Goal: Task Accomplishment & Management: Use online tool/utility

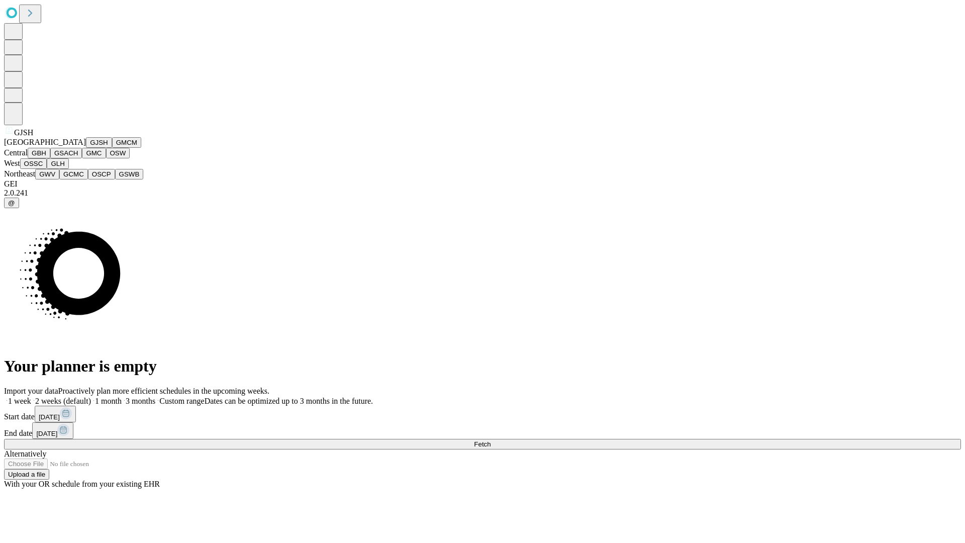
click at [86, 148] on button "GJSH" at bounding box center [99, 142] width 26 height 11
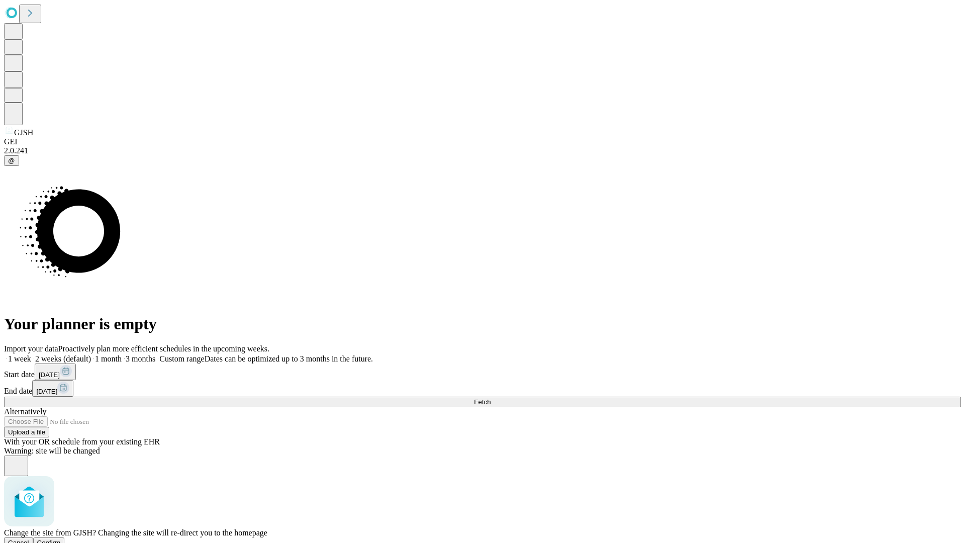
click at [61, 539] on span "Confirm" at bounding box center [49, 543] width 24 height 8
click at [31, 355] on label "1 week" at bounding box center [17, 359] width 27 height 9
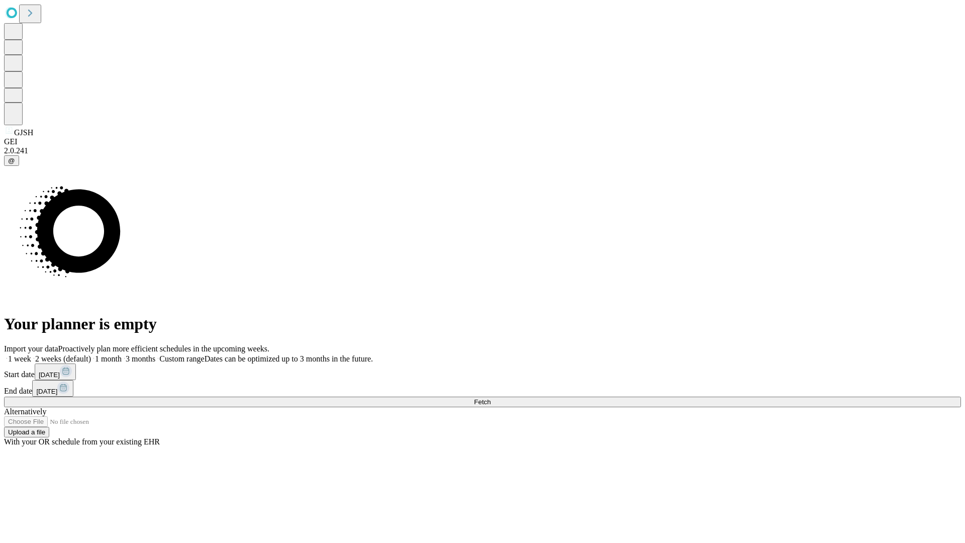
click at [491, 398] on span "Fetch" at bounding box center [482, 402] width 17 height 8
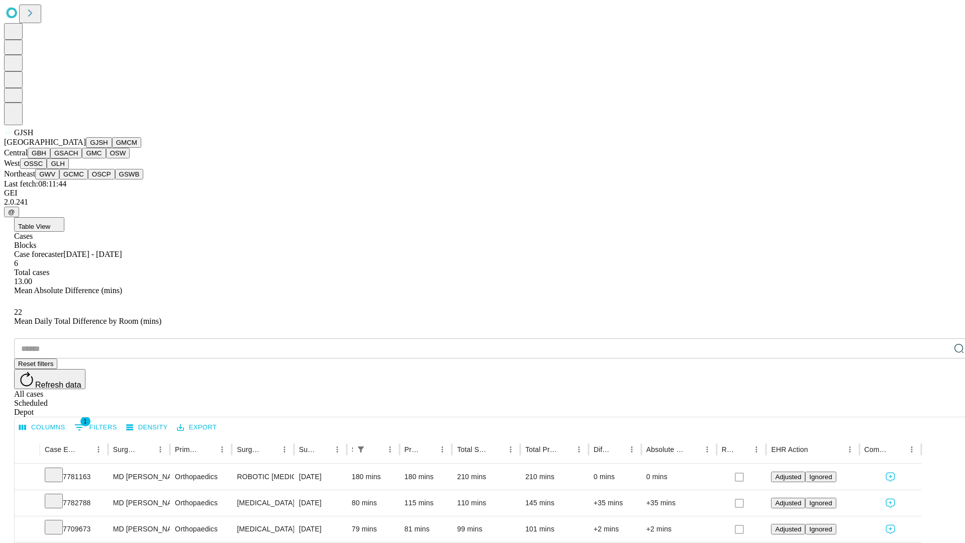
click at [112, 148] on button "GMCM" at bounding box center [126, 142] width 29 height 11
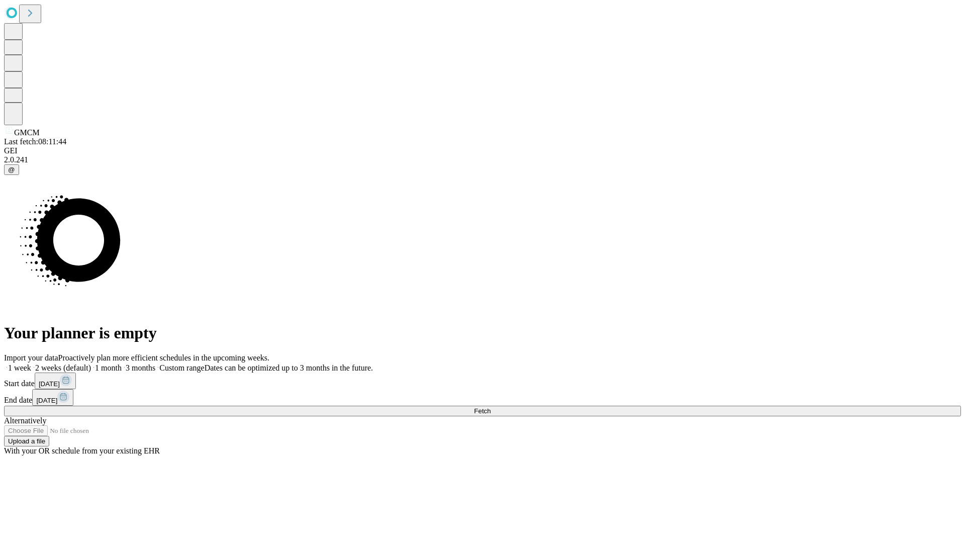
click at [491, 407] on span "Fetch" at bounding box center [482, 411] width 17 height 8
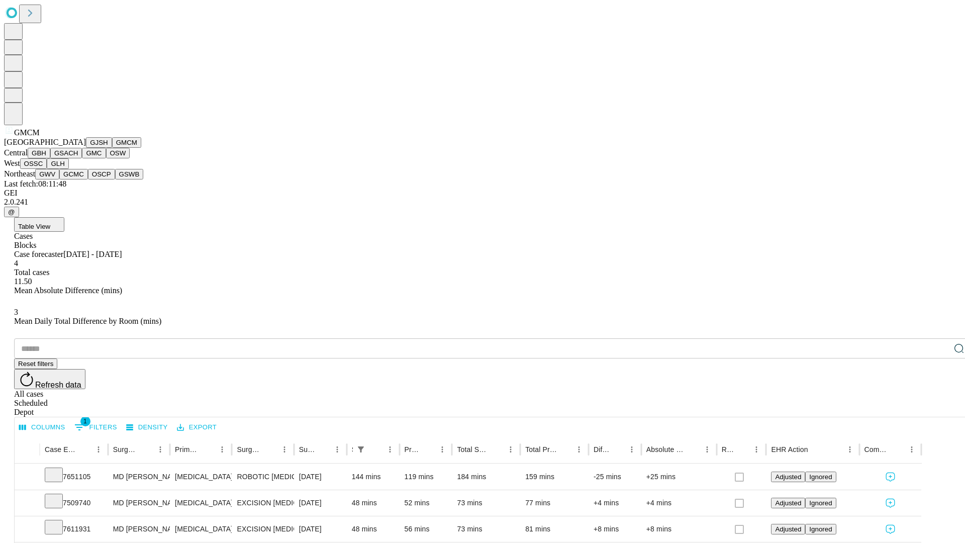
click at [50, 158] on button "GBH" at bounding box center [39, 153] width 23 height 11
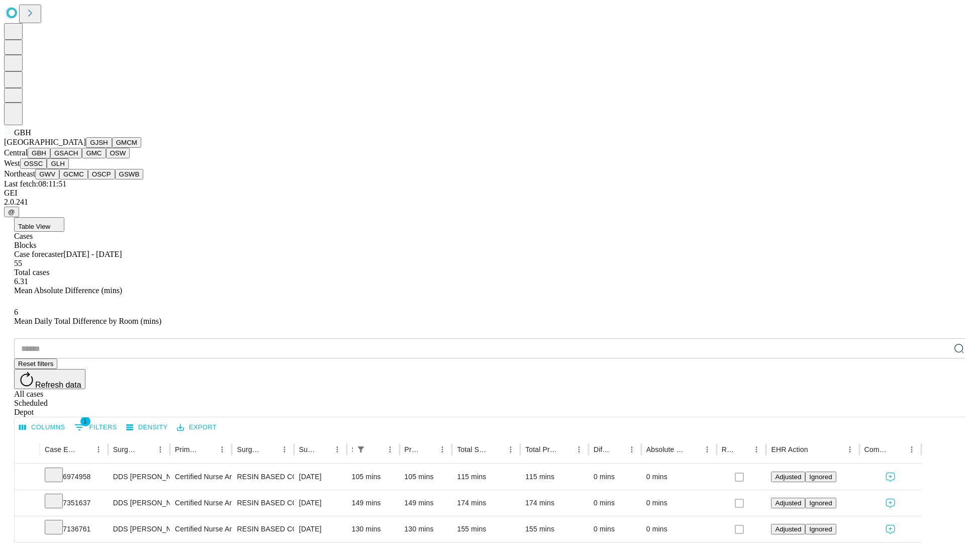
click at [78, 158] on button "GSACH" at bounding box center [66, 153] width 32 height 11
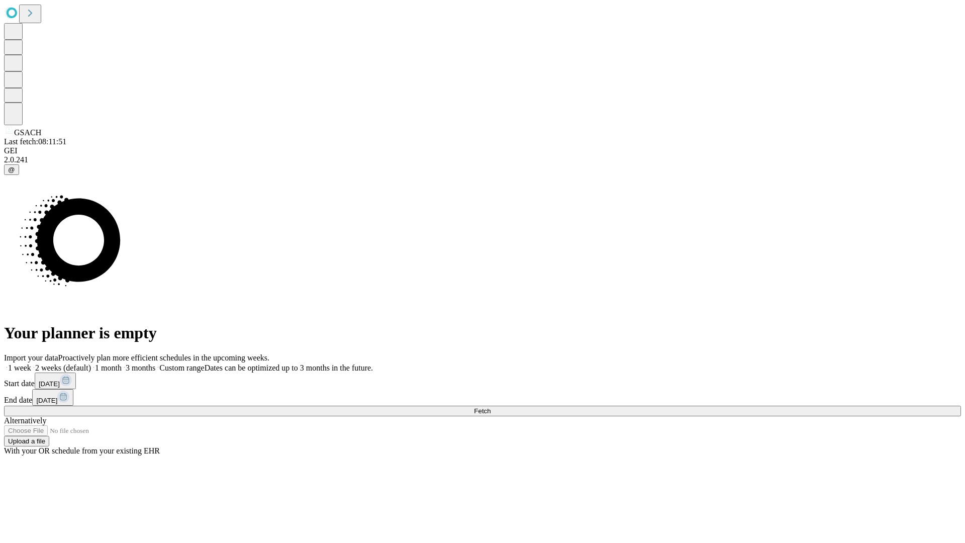
click at [491, 407] on span "Fetch" at bounding box center [482, 411] width 17 height 8
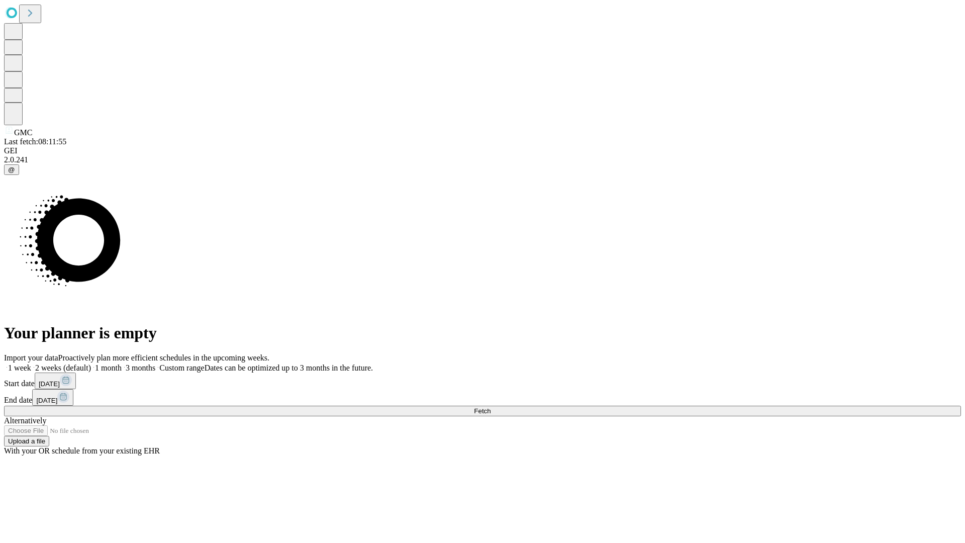
click at [491, 407] on span "Fetch" at bounding box center [482, 411] width 17 height 8
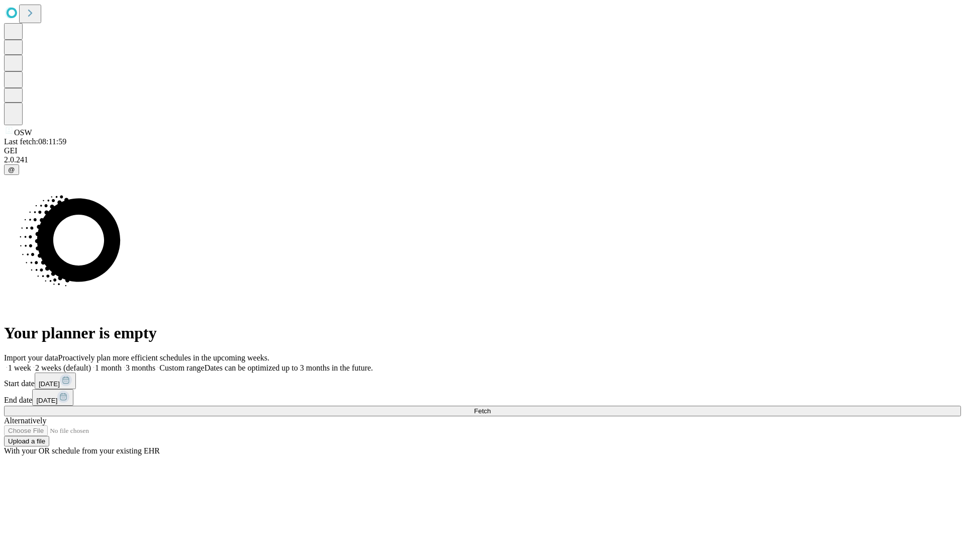
click at [31, 364] on label "1 week" at bounding box center [17, 368] width 27 height 9
click at [491, 407] on span "Fetch" at bounding box center [482, 411] width 17 height 8
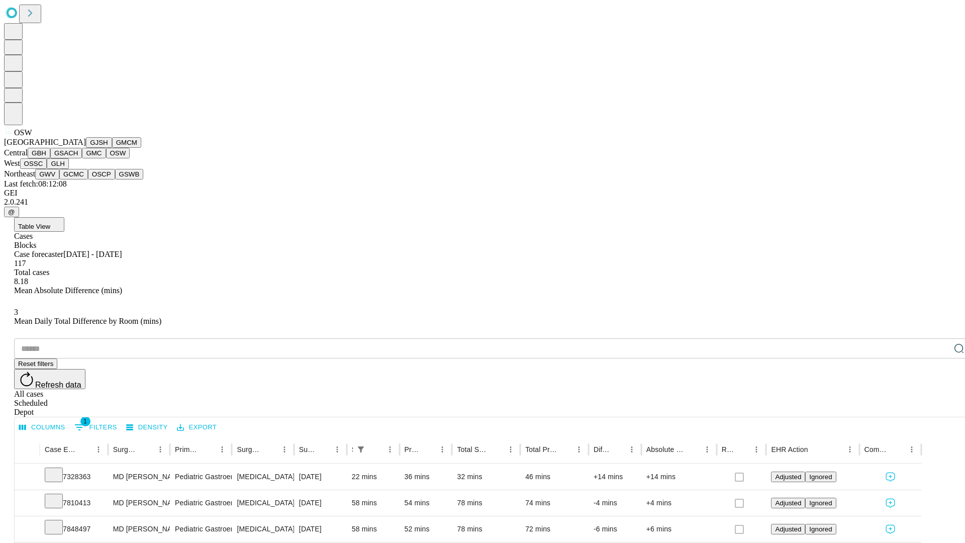
click at [47, 169] on button "OSSC" at bounding box center [33, 163] width 27 height 11
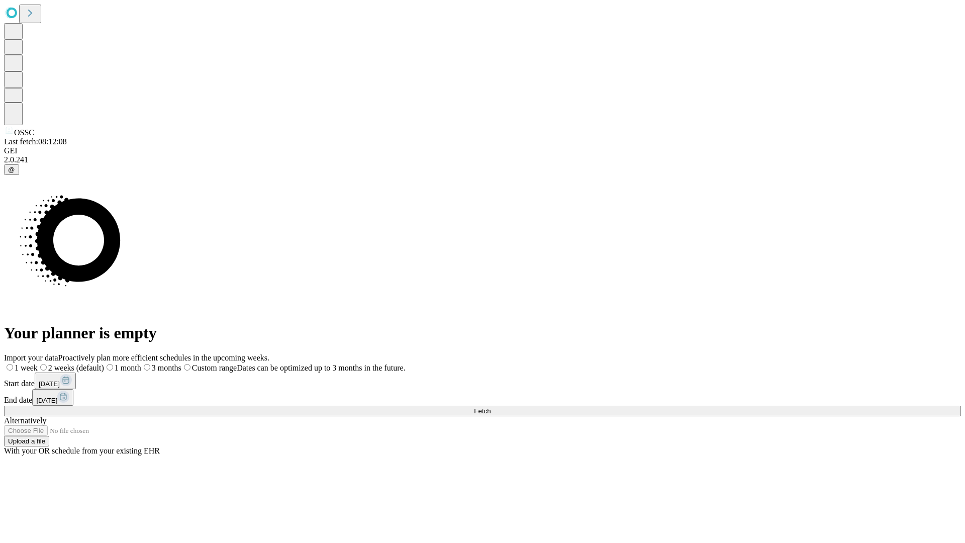
click at [38, 364] on label "1 week" at bounding box center [21, 368] width 34 height 9
click at [491, 407] on span "Fetch" at bounding box center [482, 411] width 17 height 8
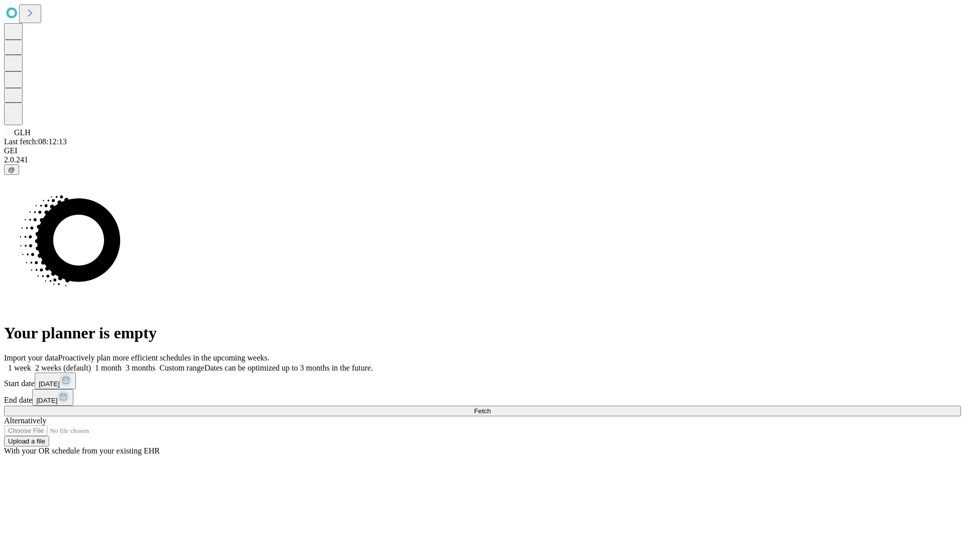
click at [31, 364] on label "1 week" at bounding box center [17, 368] width 27 height 9
click at [491, 407] on span "Fetch" at bounding box center [482, 411] width 17 height 8
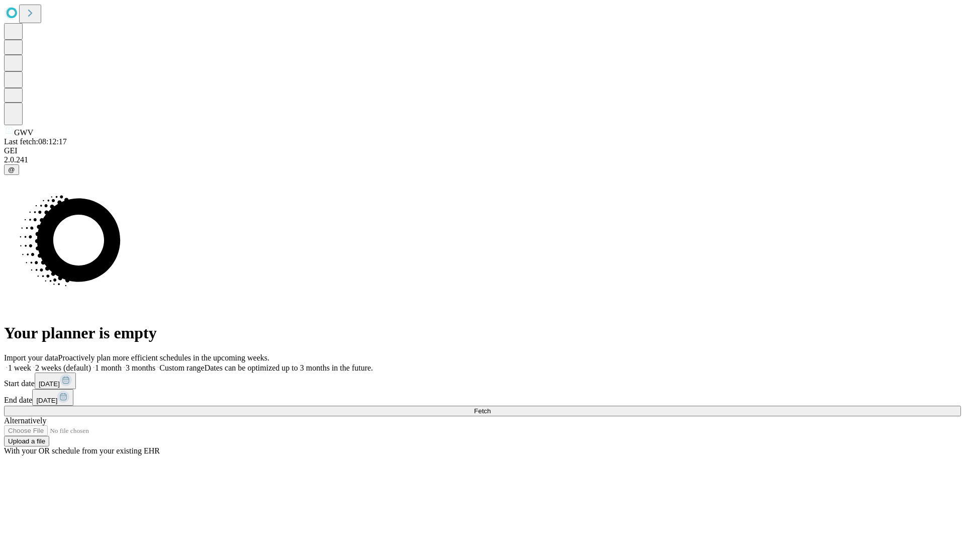
click at [31, 364] on label "1 week" at bounding box center [17, 368] width 27 height 9
click at [491, 407] on span "Fetch" at bounding box center [482, 411] width 17 height 8
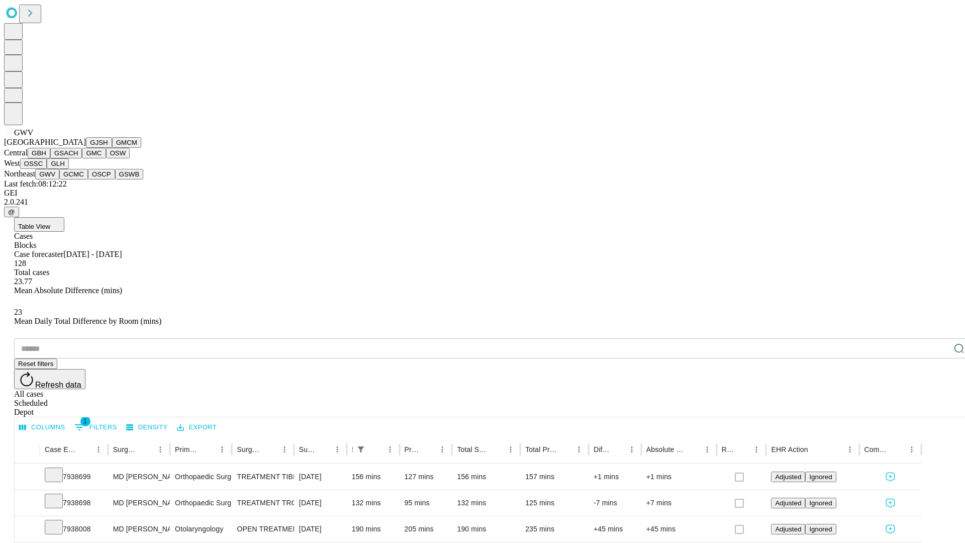
click at [78, 180] on button "GCMC" at bounding box center [73, 174] width 29 height 11
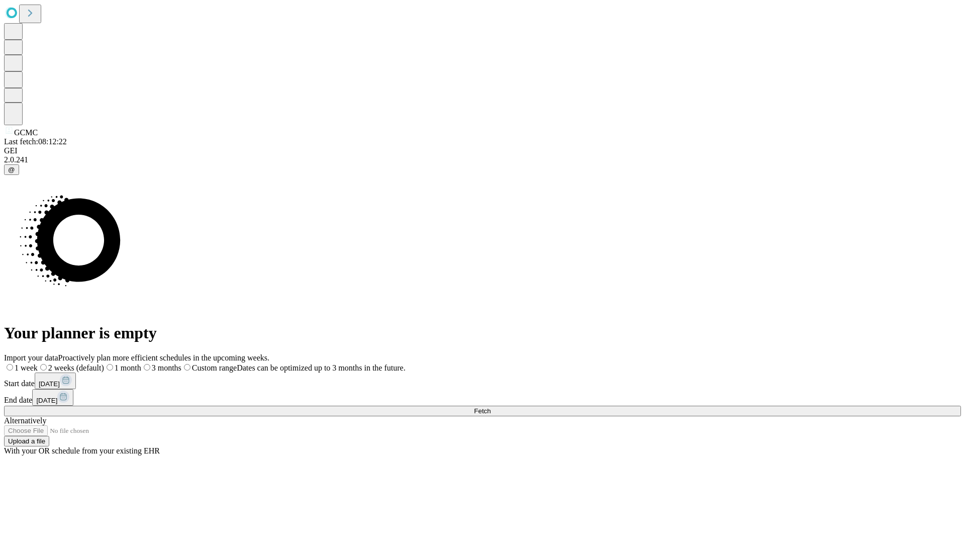
click at [38, 364] on label "1 week" at bounding box center [21, 368] width 34 height 9
click at [491, 407] on span "Fetch" at bounding box center [482, 411] width 17 height 8
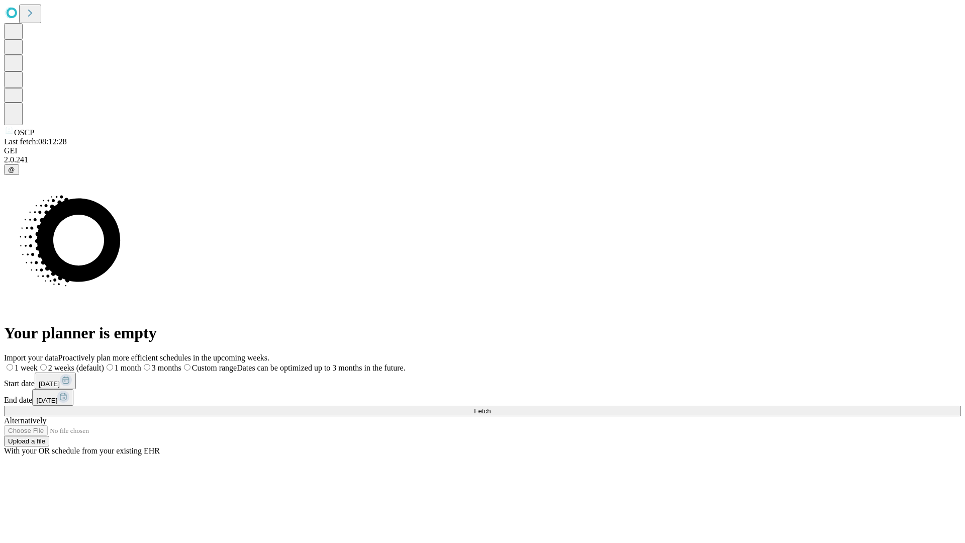
click at [38, 364] on label "1 week" at bounding box center [21, 368] width 34 height 9
click at [491, 407] on span "Fetch" at bounding box center [482, 411] width 17 height 8
